Goal: Task Accomplishment & Management: Manage account settings

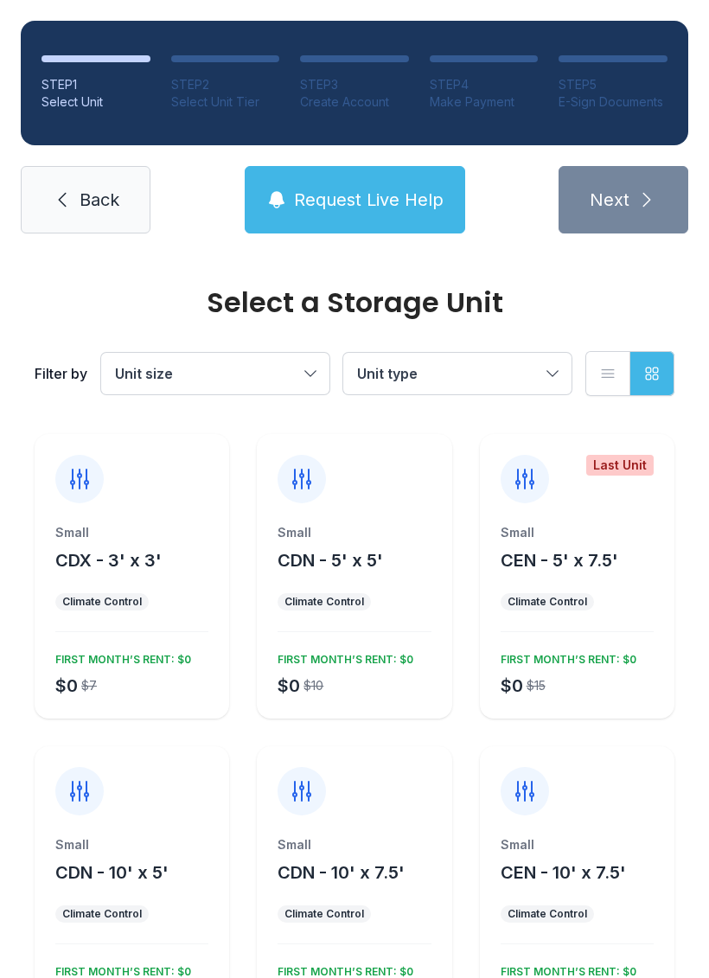
click at [111, 197] on span "Back" at bounding box center [100, 200] width 40 height 24
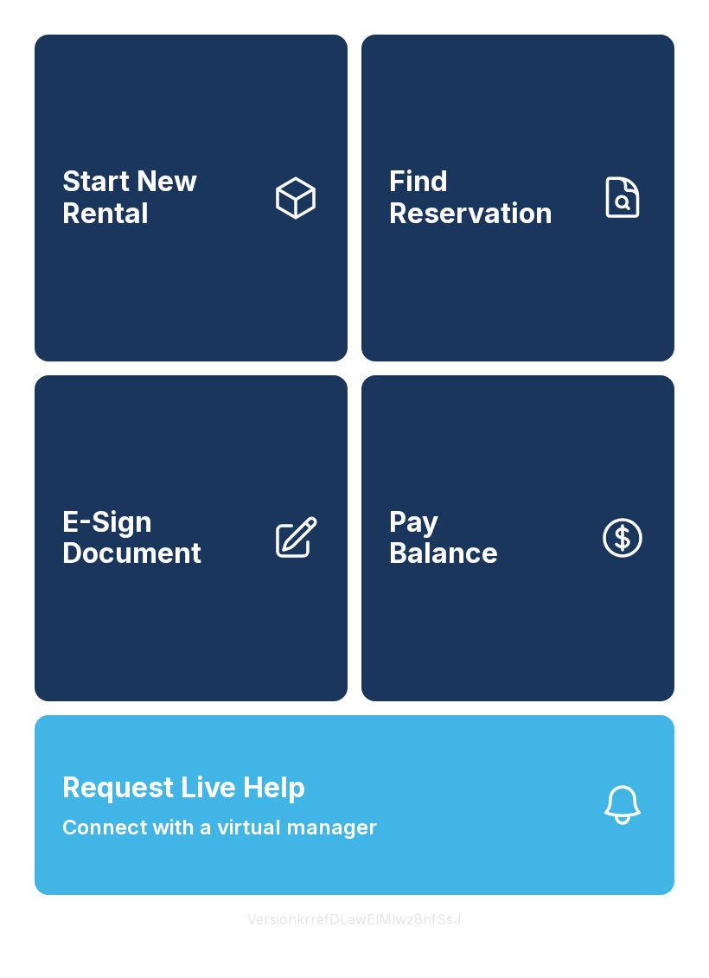
click at [401, 944] on button "Version krrefDLawElMlwz8nfSsJ" at bounding box center [355, 919] width 242 height 48
click at [395, 944] on button "Version krrefDLawElMlwz8nfSsJ" at bounding box center [355, 919] width 242 height 48
click at [394, 944] on button "Version krrefDLawElMlwz8nfSsJ" at bounding box center [355, 919] width 242 height 48
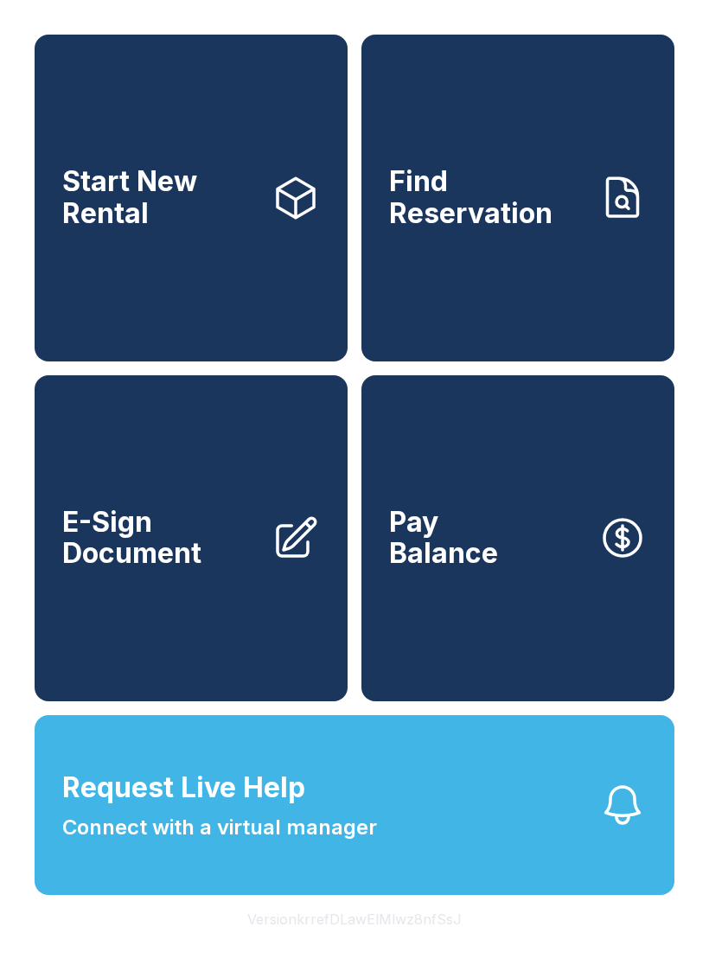
click at [394, 944] on button "Version krrefDLawElMlwz8nfSsJ" at bounding box center [355, 919] width 242 height 48
click at [261, 258] on link "Start New Rental" at bounding box center [191, 198] width 313 height 327
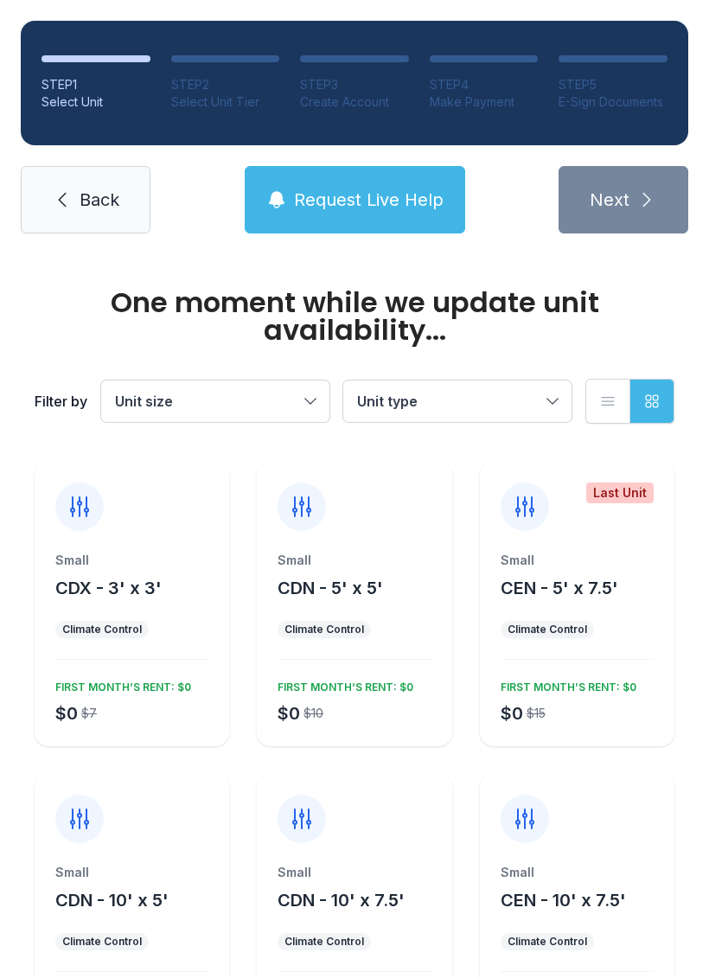
click at [105, 188] on span "Back" at bounding box center [100, 200] width 40 height 24
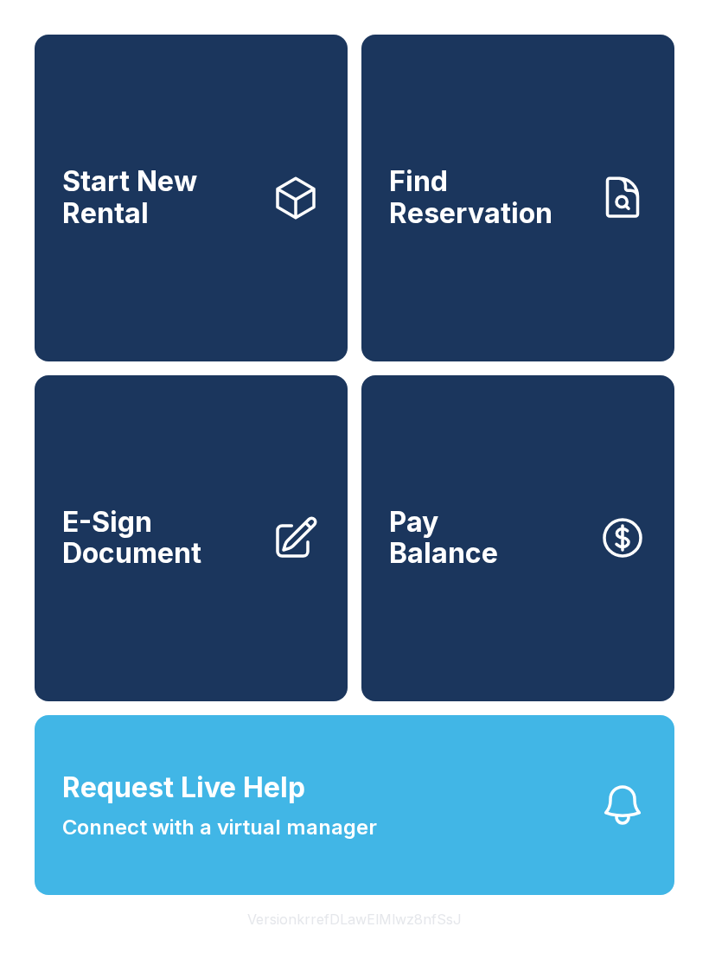
click at [562, 304] on link "Find Reservation" at bounding box center [518, 198] width 313 height 327
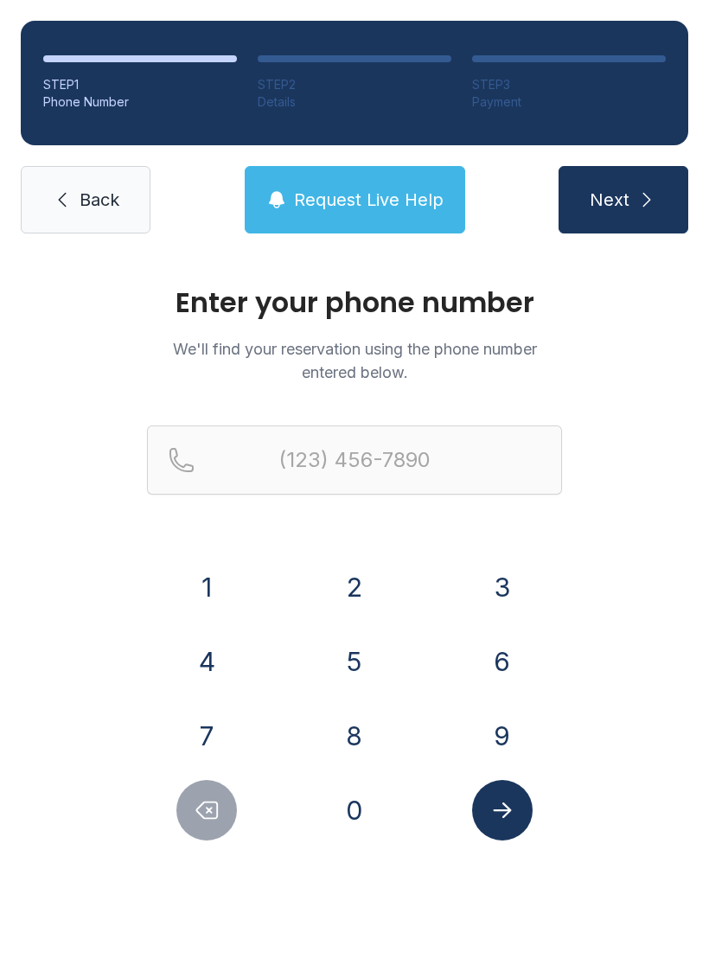
click at [93, 199] on span "Back" at bounding box center [100, 200] width 40 height 24
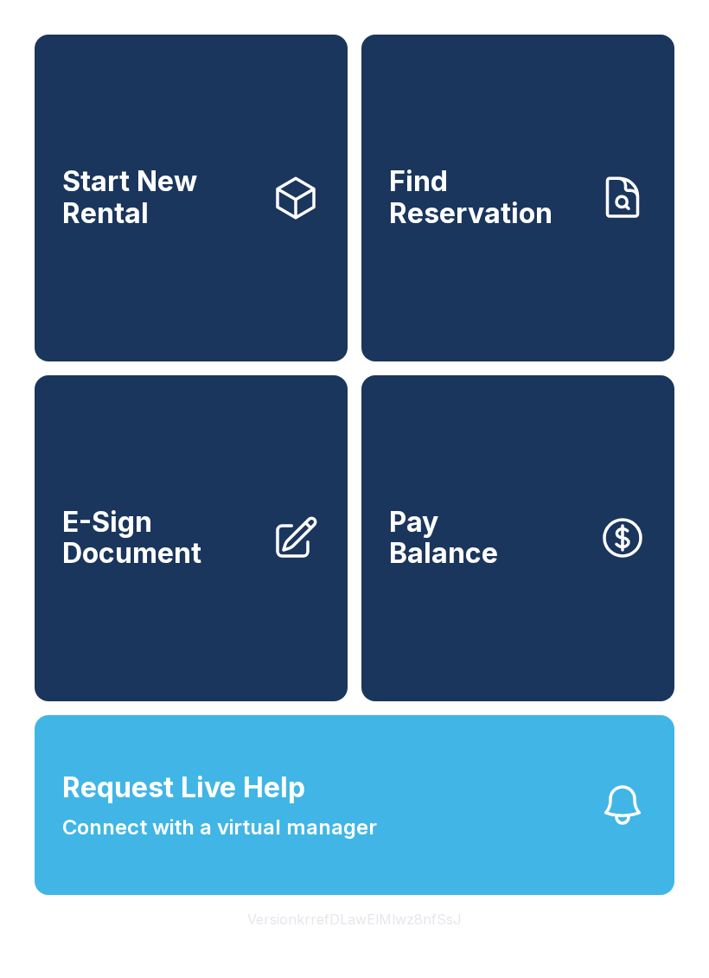
click at [202, 570] on span "E-Sign Document" at bounding box center [159, 538] width 195 height 63
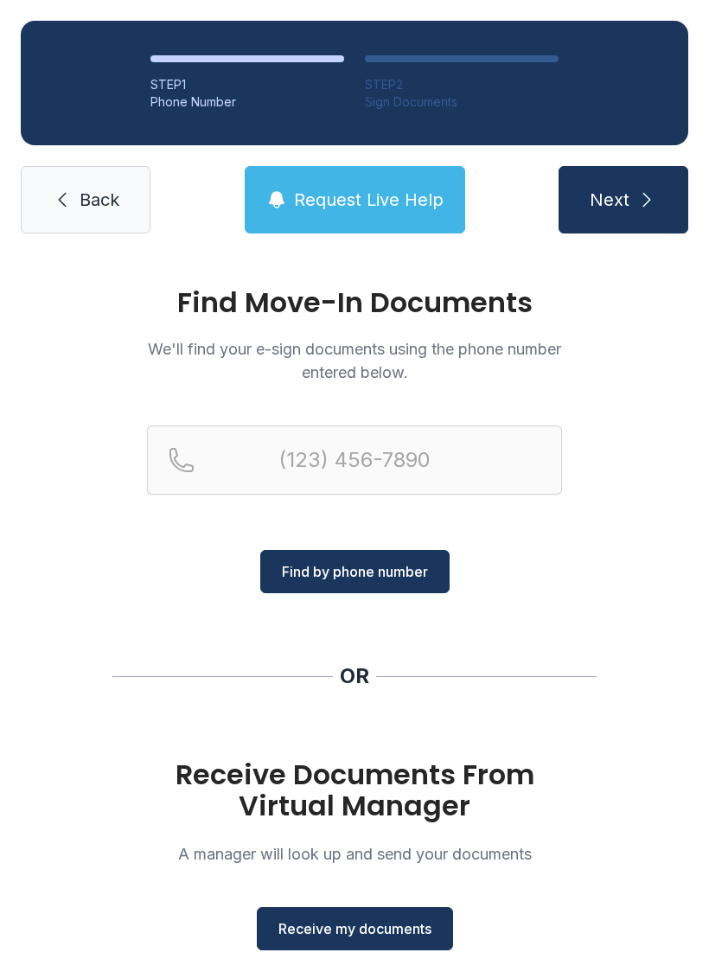
click at [95, 195] on span "Back" at bounding box center [100, 200] width 40 height 24
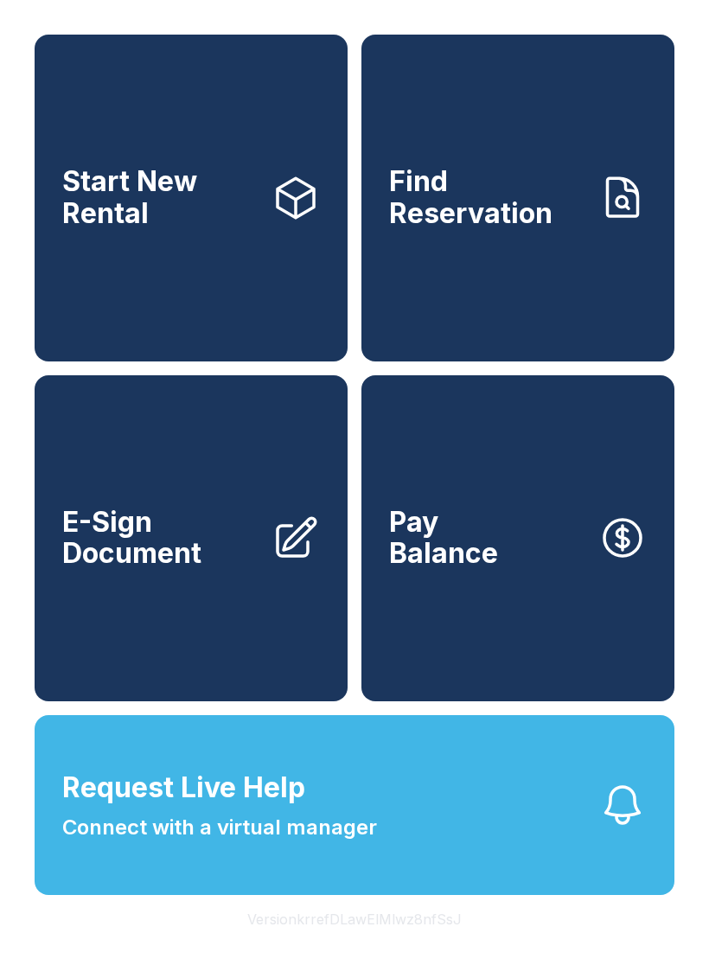
click at [578, 634] on button "Pay Balance" at bounding box center [518, 538] width 313 height 327
click at [415, 944] on button "Version krrefDLawElMlwz8nfSsJ" at bounding box center [355, 919] width 242 height 48
click at [411, 944] on button "Version krrefDLawElMlwz8nfSsJ" at bounding box center [355, 919] width 242 height 48
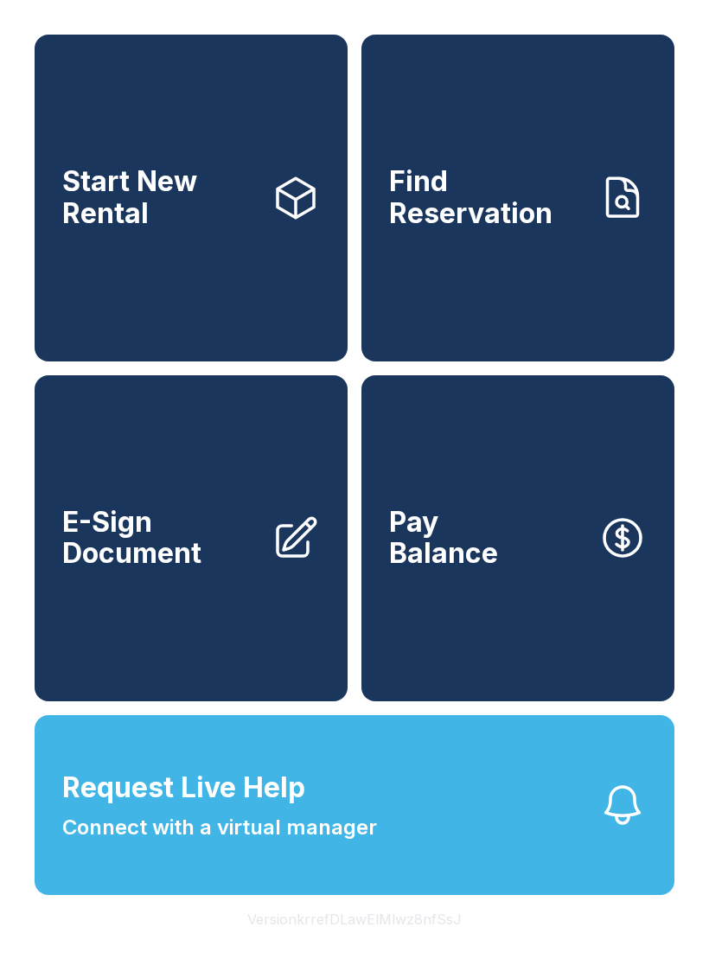
click at [405, 944] on button "Version krrefDLawElMlwz8nfSsJ" at bounding box center [355, 919] width 242 height 48
click at [388, 944] on button "Version krrefDLawElMlwz8nfSsJ" at bounding box center [355, 919] width 242 height 48
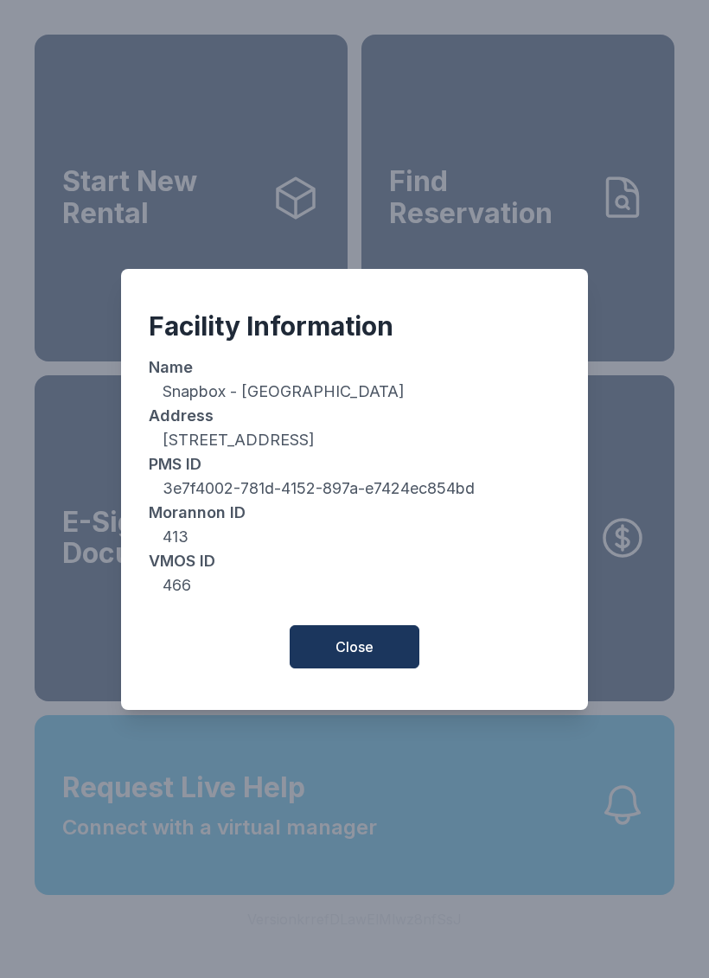
click at [377, 658] on button "Close" at bounding box center [355, 646] width 130 height 43
